Goal: Task Accomplishment & Management: Manage account settings

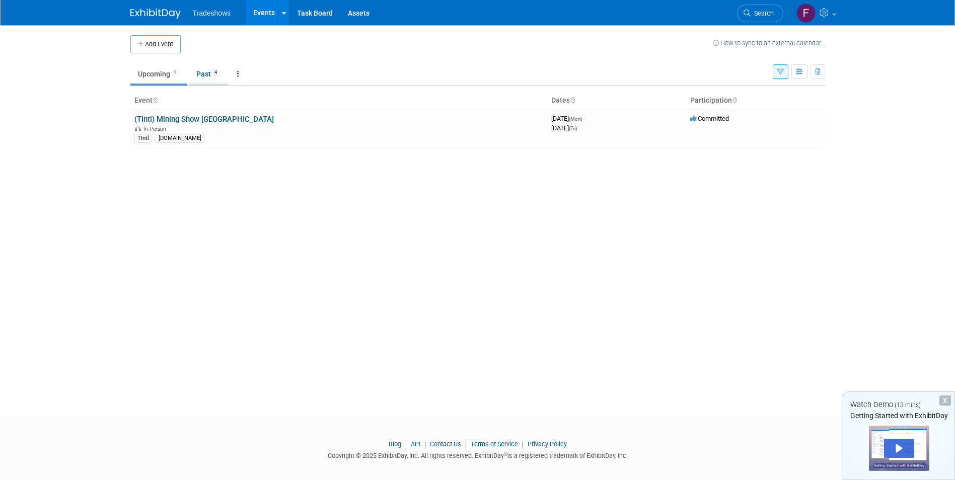
click at [208, 75] on link "Past 4" at bounding box center [208, 73] width 39 height 19
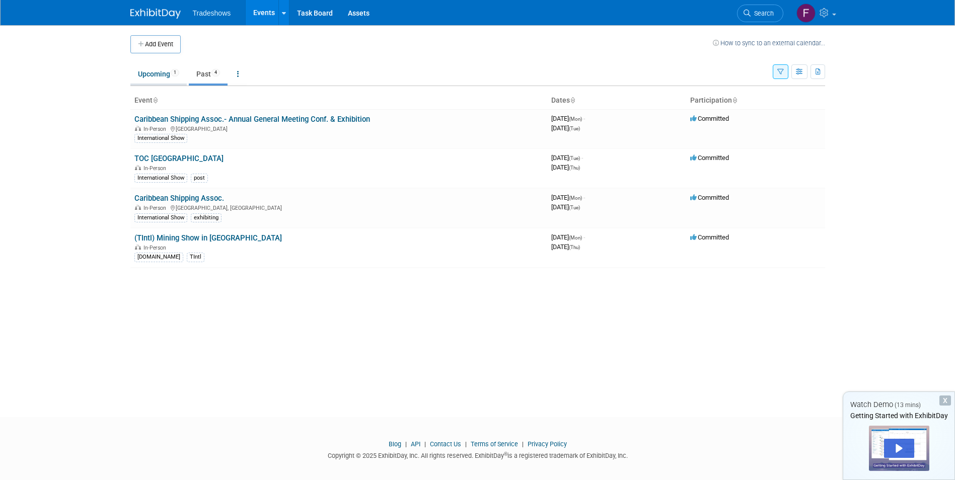
click at [157, 76] on link "Upcoming 1" at bounding box center [158, 73] width 56 height 19
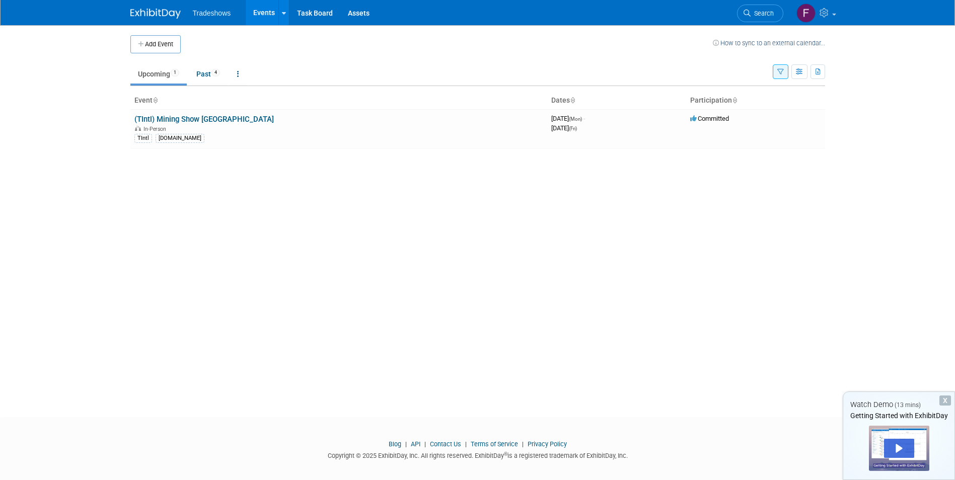
click at [904, 178] on body "Tradeshows Events Add Event Bulk Upload Events Task Board Assets My Account My …" at bounding box center [477, 240] width 955 height 480
drag, startPoint x: 724, startPoint y: 84, endPoint x: 864, endPoint y: 12, distance: 156.7
click at [864, 12] on body "Tradeshows Events Add Event Bulk Upload Events Task Board Assets My Account My …" at bounding box center [477, 240] width 955 height 480
click at [345, 274] on div "Add Event How to sync to an external calendar... New Event Duplicate Event Warn…" at bounding box center [478, 212] width 710 height 374
